Goal: Task Accomplishment & Management: Use online tool/utility

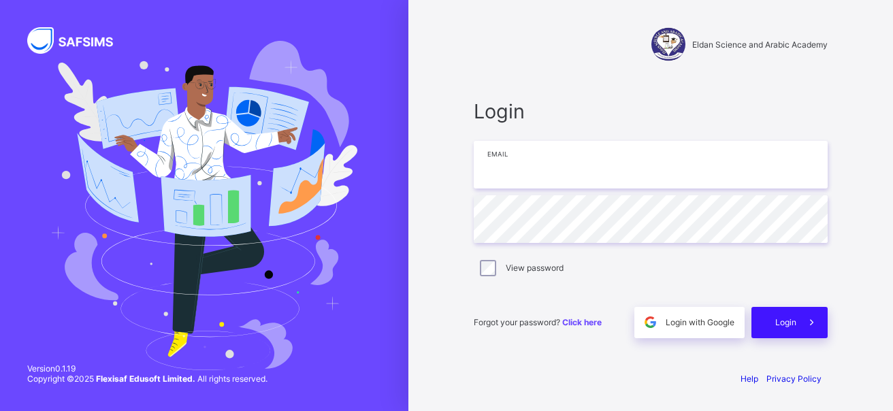
type input "**********"
click at [801, 330] on span at bounding box center [811, 322] width 31 height 31
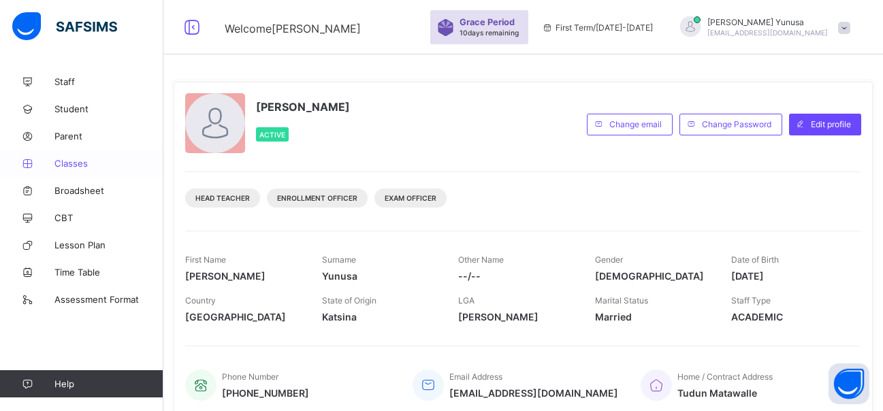
click at [71, 171] on link "Classes" at bounding box center [81, 163] width 163 height 27
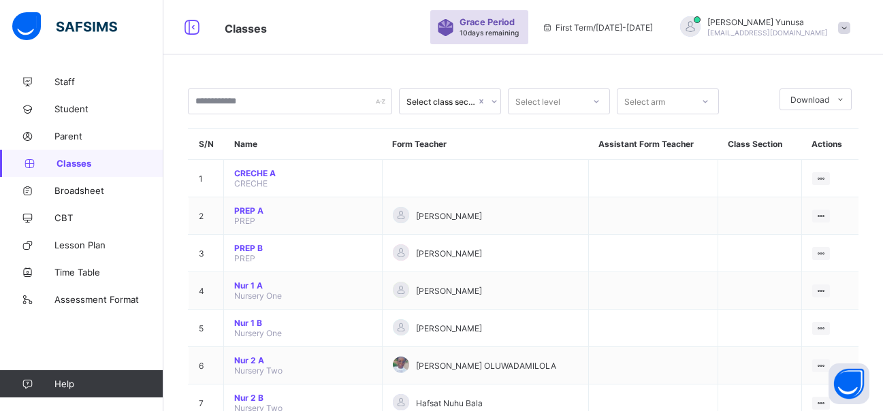
click at [521, 27] on div "Grace Period 10 days remaining" at bounding box center [491, 27] width 62 height 20
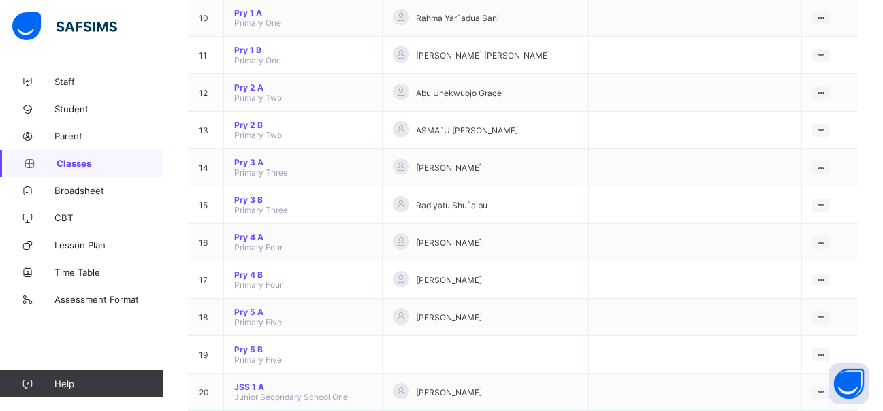
scroll to position [453, 0]
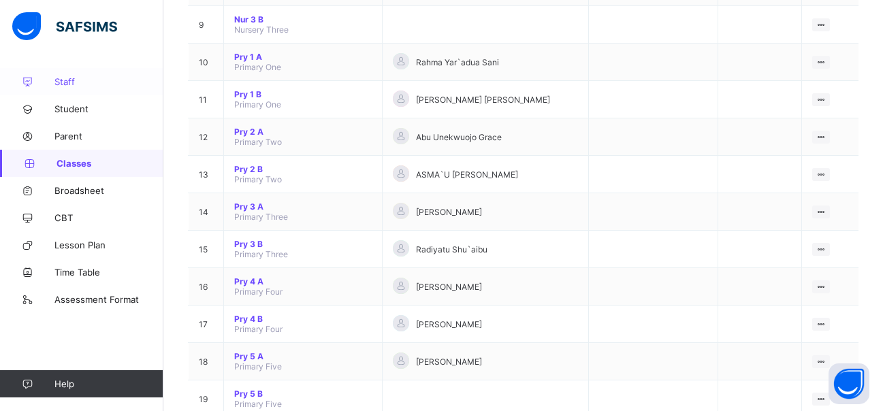
click at [70, 88] on link "Staff" at bounding box center [81, 81] width 163 height 27
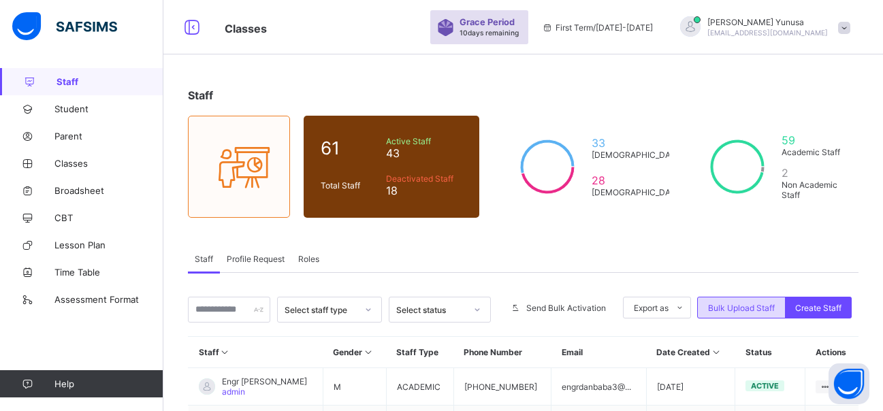
click at [764, 309] on span "Bulk Upload Staff" at bounding box center [741, 308] width 67 height 10
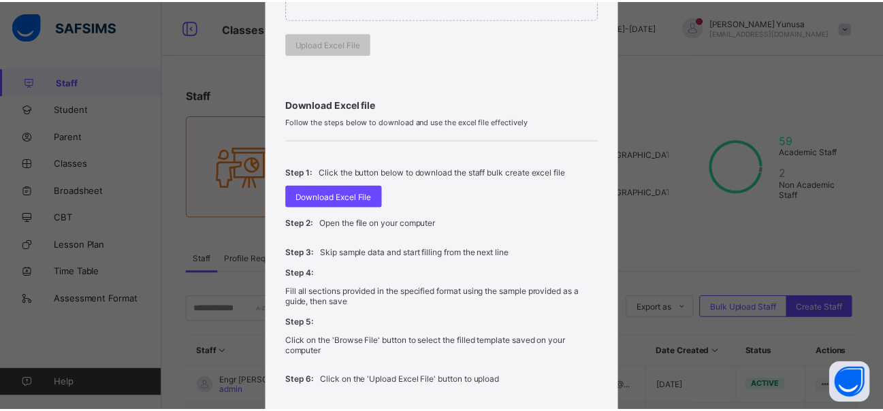
scroll to position [340, 0]
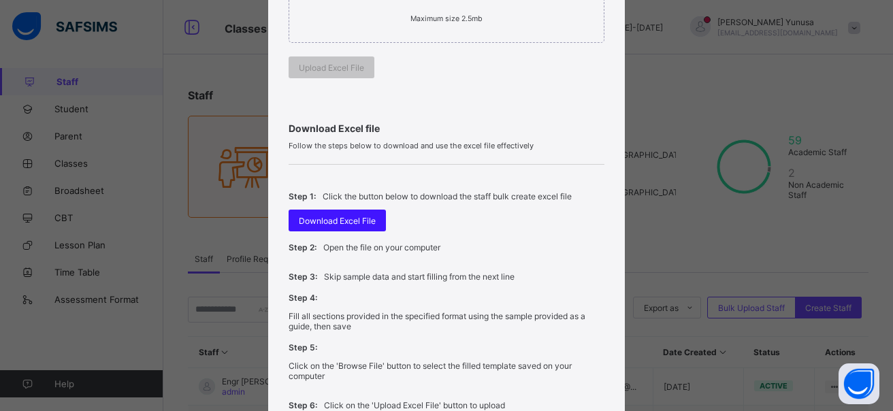
click at [325, 216] on span "Download Excel File" at bounding box center [337, 221] width 77 height 10
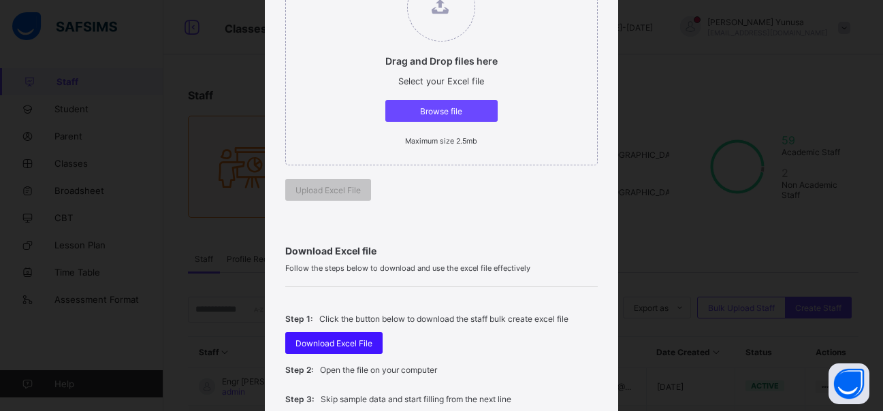
scroll to position [0, 0]
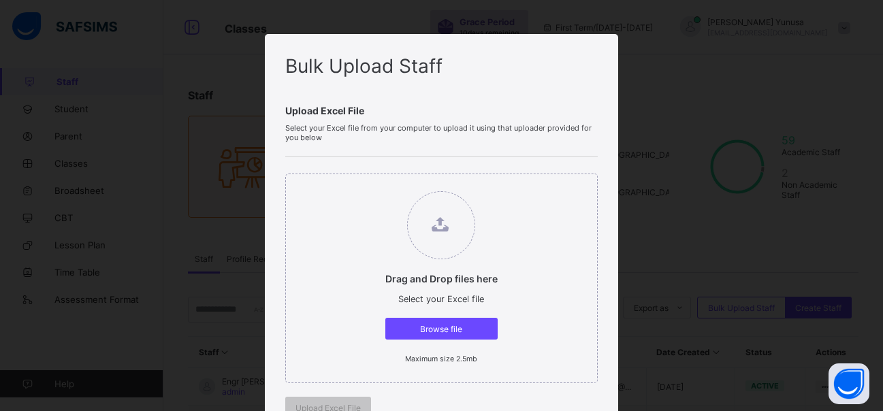
click at [675, 75] on div "Bulk Upload Staff Upload Excel File Select your Excel file from your computer t…" at bounding box center [441, 205] width 883 height 411
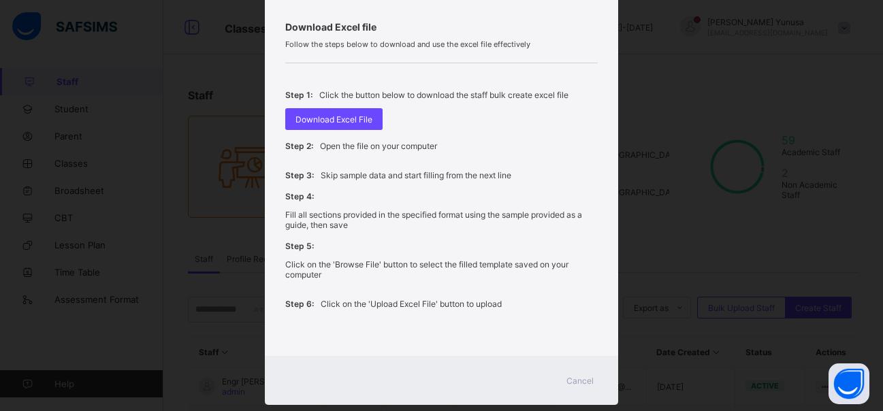
scroll to position [470, 0]
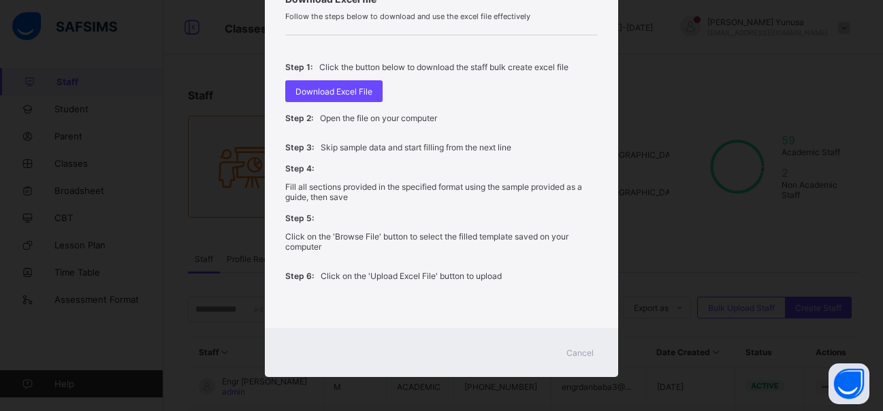
click at [570, 351] on span "Cancel" at bounding box center [579, 353] width 27 height 10
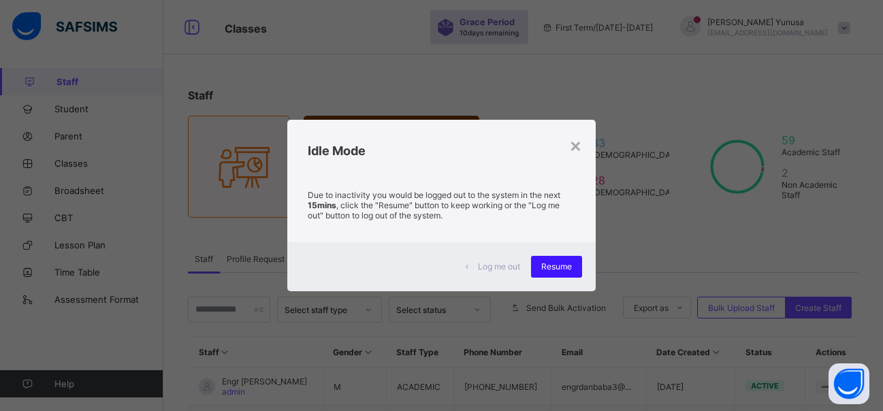
click at [556, 269] on span "Resume" at bounding box center [556, 266] width 31 height 10
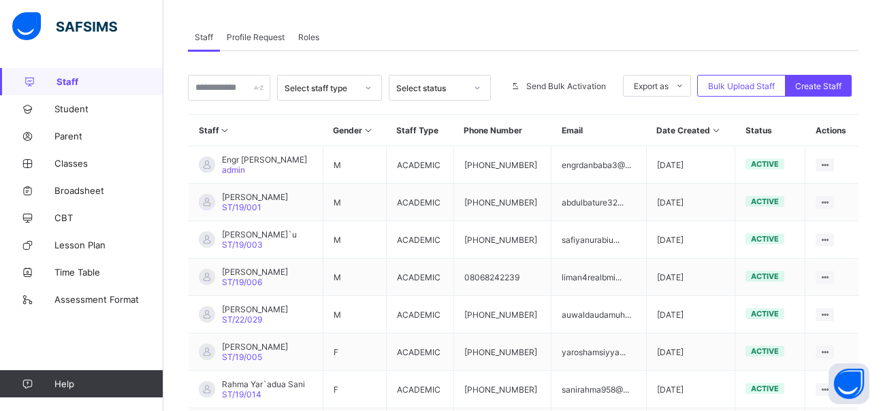
scroll to position [5, 0]
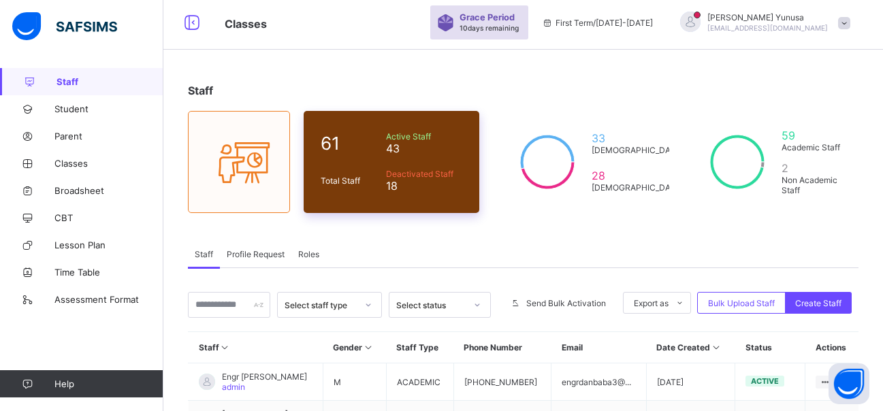
click at [341, 155] on div "61" at bounding box center [349, 143] width 65 height 28
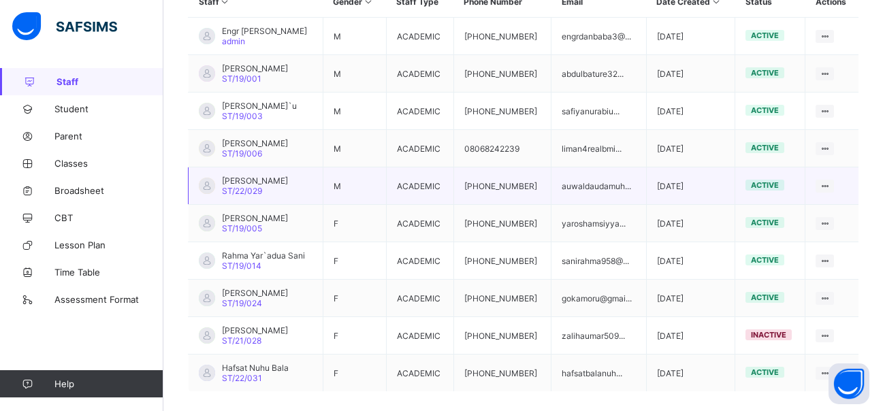
scroll to position [413, 0]
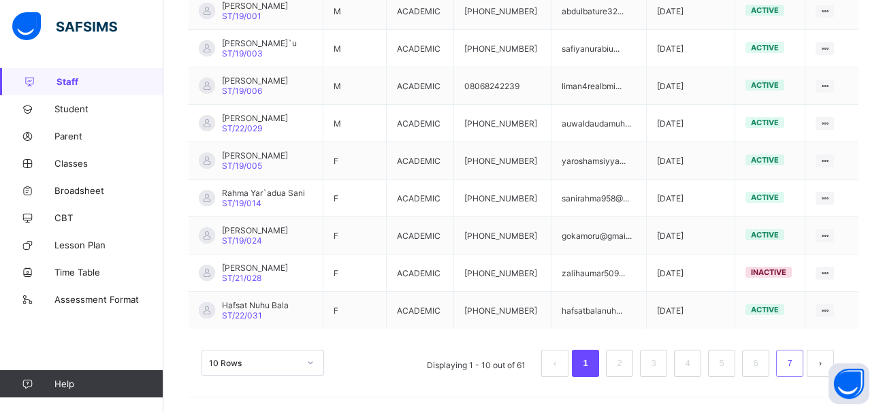
click at [796, 364] on link "7" at bounding box center [789, 364] width 13 height 18
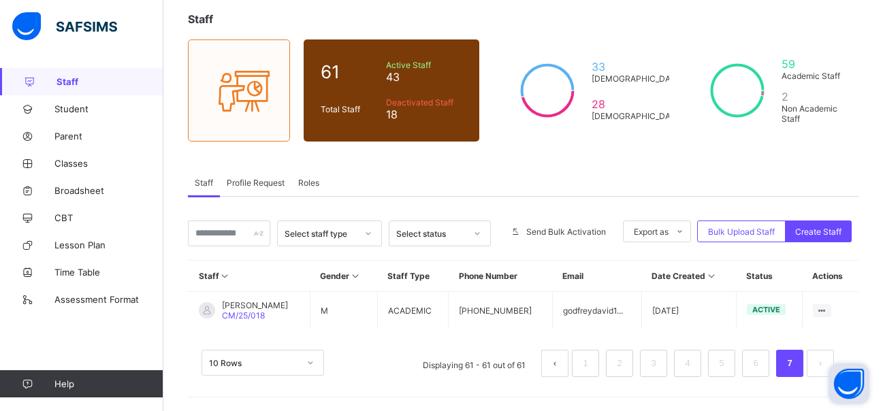
scroll to position [76, 0]
click at [762, 368] on link "6" at bounding box center [755, 364] width 13 height 18
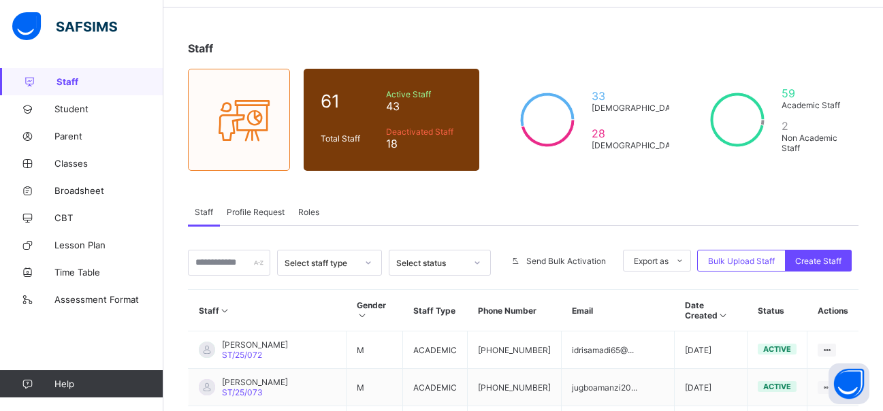
scroll to position [0, 0]
